Goal: Check status: Check status

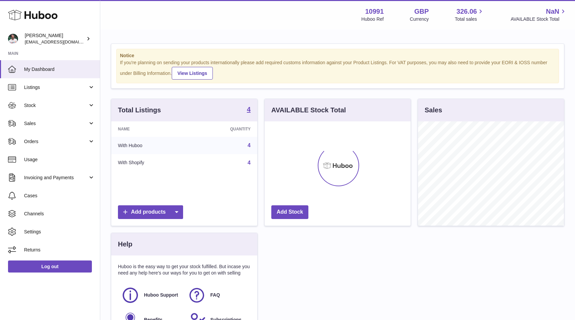
scroll to position [104, 146]
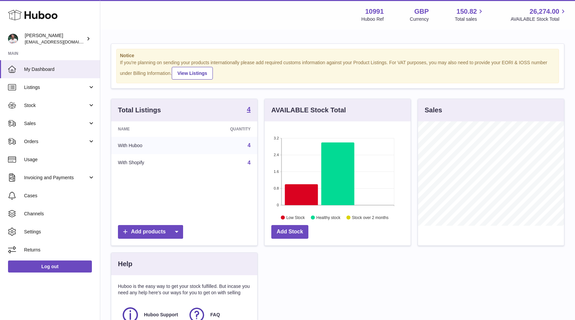
scroll to position [104, 146]
click at [45, 128] on link "Sales" at bounding box center [50, 123] width 100 height 18
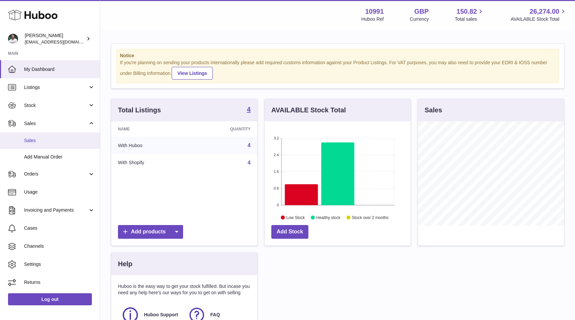
click at [46, 143] on span "Sales" at bounding box center [59, 140] width 71 height 6
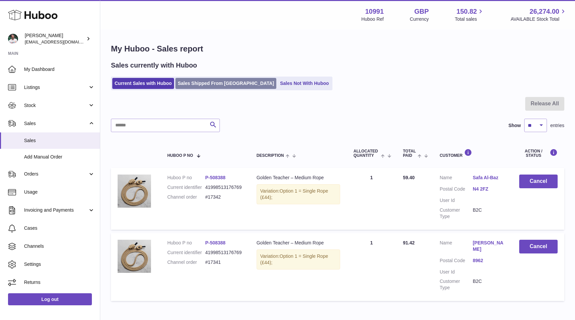
click at [209, 85] on link "Sales Shipped From [GEOGRAPHIC_DATA]" at bounding box center [225, 83] width 101 height 11
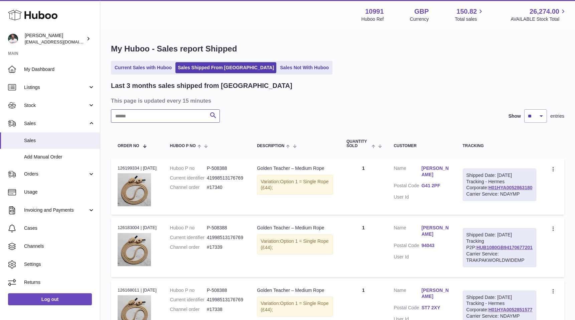
click at [173, 118] on input "text" at bounding box center [165, 115] width 109 height 13
type input "******"
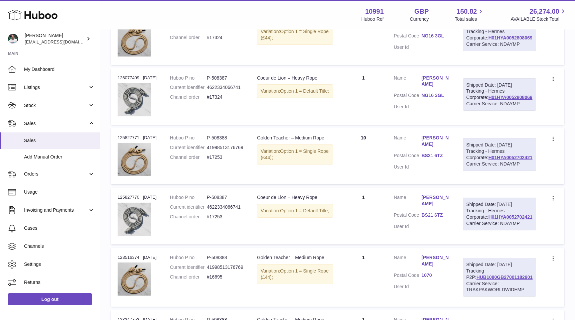
scroll to position [194, 0]
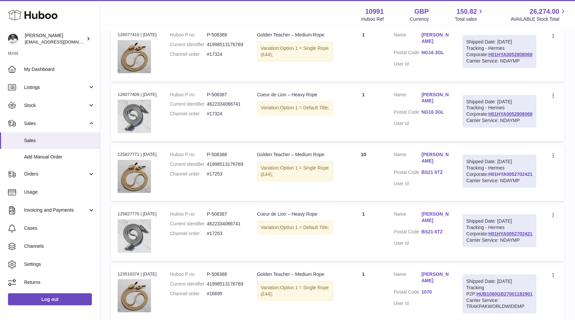
click at [503, 177] on link "H01HYA0052702421" at bounding box center [511, 173] width 44 height 5
drag, startPoint x: 456, startPoint y: 173, endPoint x: 490, endPoint y: 1, distance: 175.6
click at [41, 70] on span "My Dashboard" at bounding box center [59, 69] width 71 height 6
